Goal: Task Accomplishment & Management: Manage account settings

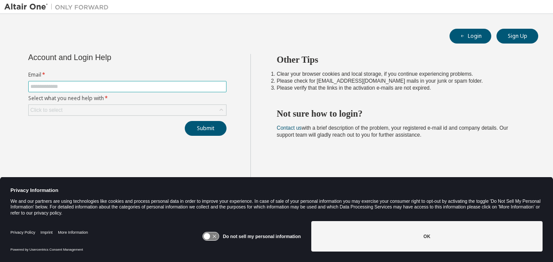
click at [71, 87] on input "text" at bounding box center [127, 86] width 194 height 7
type input "**********"
click at [57, 108] on div "Click to select" at bounding box center [46, 110] width 32 height 7
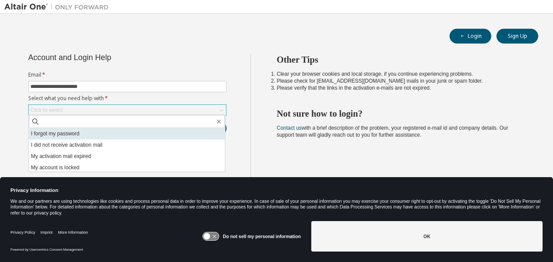
click at [75, 132] on li "I forgot my password" at bounding box center [127, 133] width 196 height 11
